Goal: Task Accomplishment & Management: Use online tool/utility

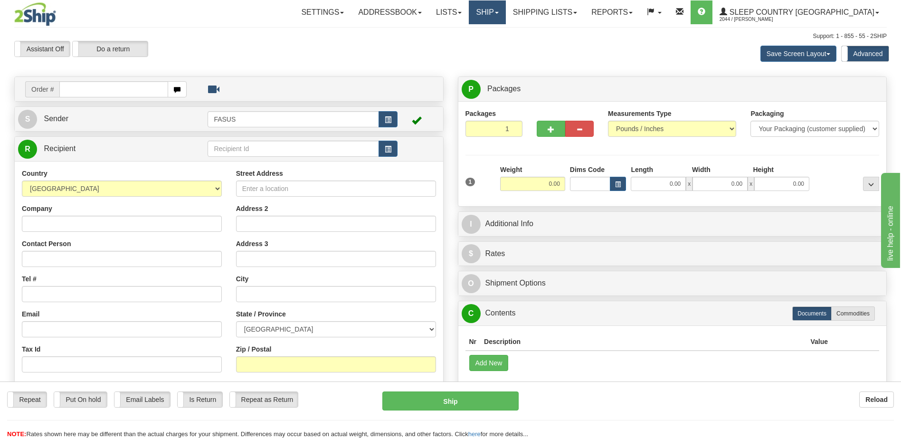
click at [506, 14] on link "Ship" at bounding box center [487, 12] width 37 height 24
click at [496, 44] on span "OnHold / Order Queue" at bounding box center [462, 46] width 67 height 8
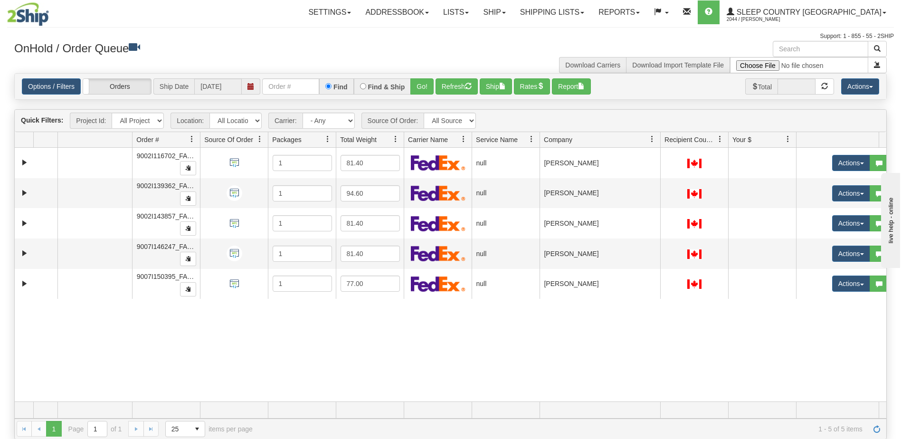
drag, startPoint x: 635, startPoint y: 140, endPoint x: 649, endPoint y: 140, distance: 14.3
click at [649, 140] on div "Aggregation Group Id Id Location Request Id Reply Id Order # Source Of Order Pa…" at bounding box center [447, 139] width 865 height 15
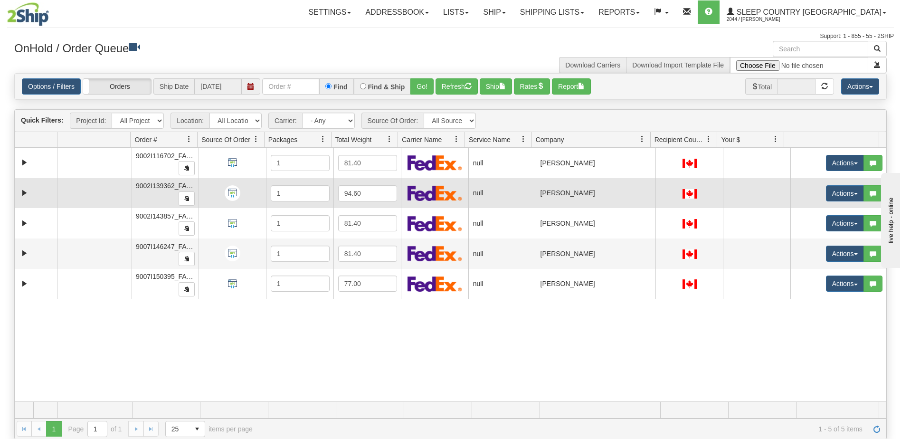
click at [622, 191] on td "REBECA RAMOS SALADO" at bounding box center [596, 193] width 120 height 30
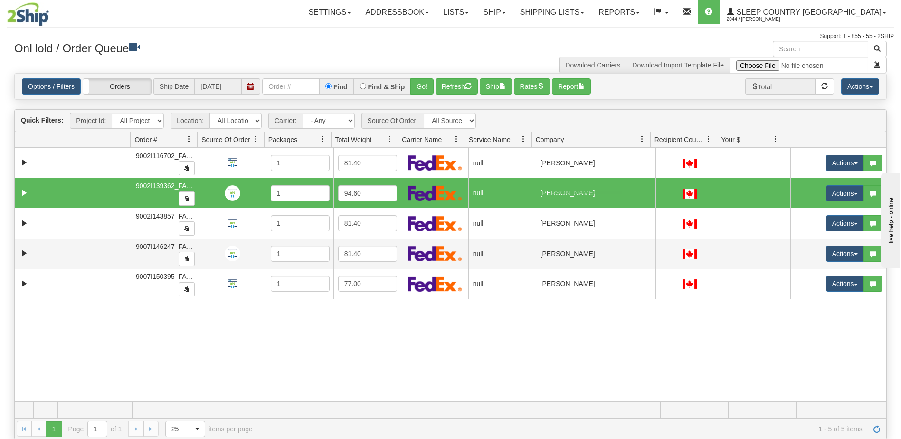
drag, startPoint x: 622, startPoint y: 191, endPoint x: 553, endPoint y: 194, distance: 68.9
click at [554, 194] on td "REBECA RAMOS SALADO" at bounding box center [596, 193] width 120 height 30
click at [834, 194] on button "Actions" at bounding box center [845, 193] width 38 height 16
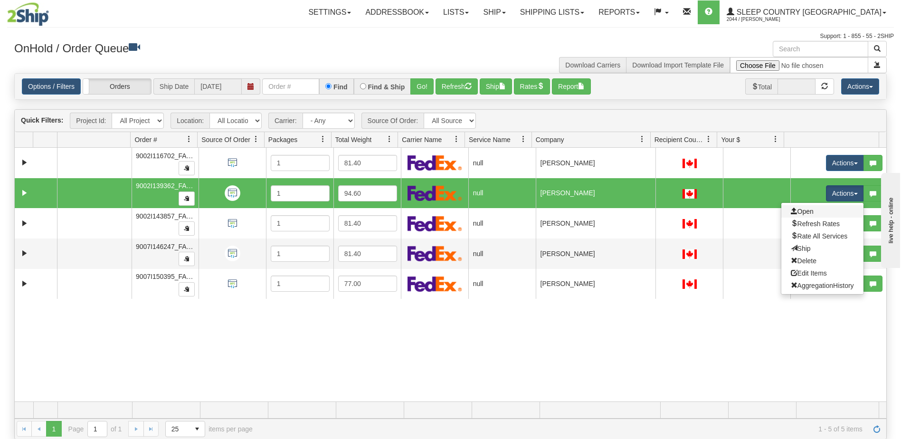
click at [812, 212] on link "Open" at bounding box center [823, 211] width 82 height 12
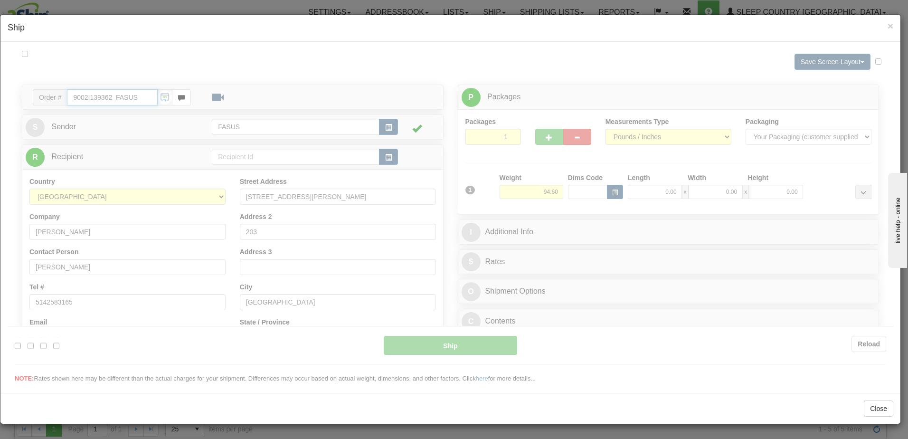
type input "09:14"
type input "16:00"
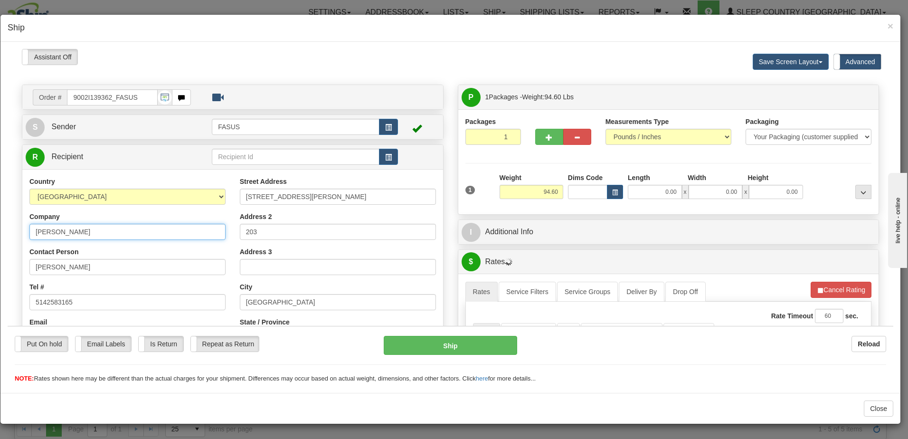
drag, startPoint x: 139, startPoint y: 230, endPoint x: 69, endPoint y: 229, distance: 70.3
click at [8, 229] on html "Please wait... Attention! Ok Add to Bidding... Preview Custom Documents Preview…" at bounding box center [451, 215] width 886 height 334
click at [891, 22] on span "×" at bounding box center [891, 25] width 6 height 11
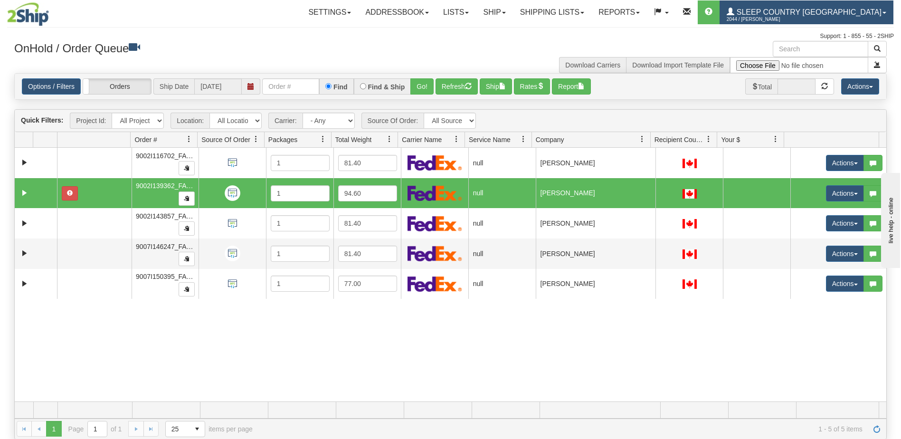
click at [831, 13] on span "Sleep Country [GEOGRAPHIC_DATA]" at bounding box center [808, 12] width 147 height 8
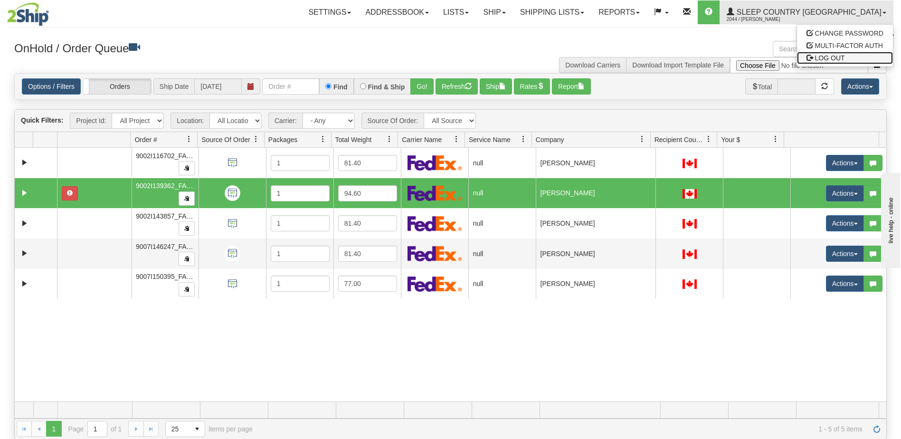
click at [844, 61] on span "LOG OUT" at bounding box center [830, 58] width 30 height 8
